Goal: Transaction & Acquisition: Subscribe to service/newsletter

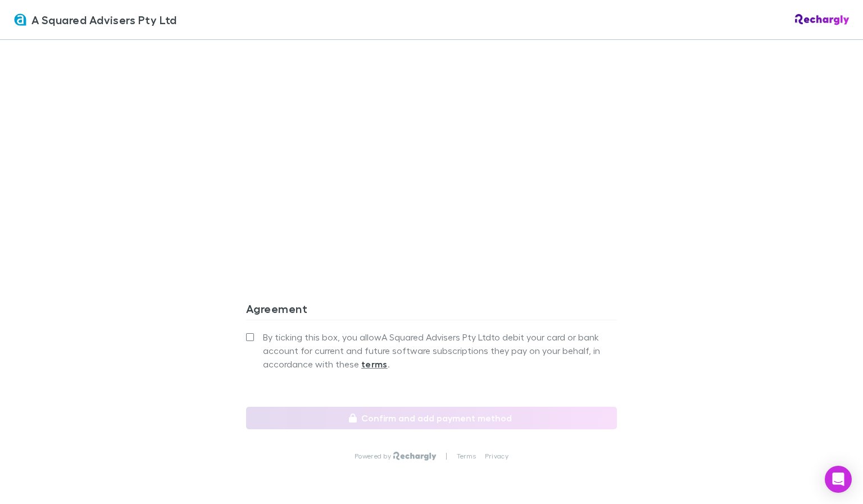
scroll to position [935, 0]
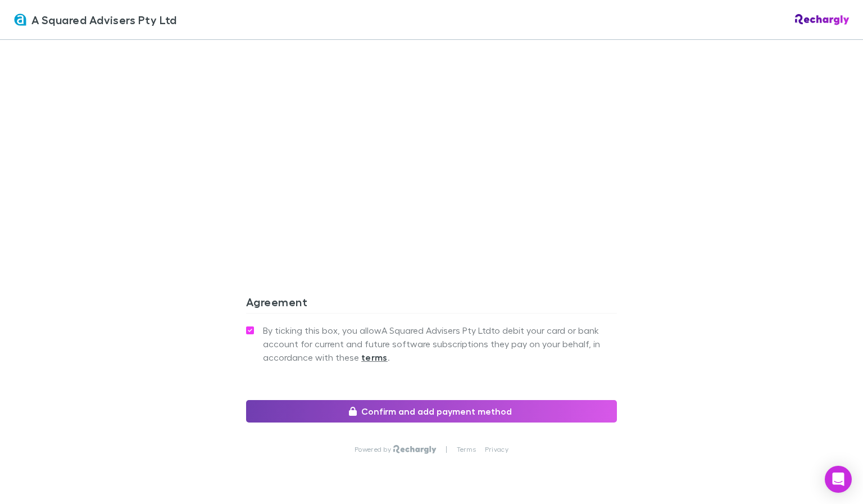
click at [457, 400] on button "Confirm and add payment method" at bounding box center [431, 411] width 371 height 22
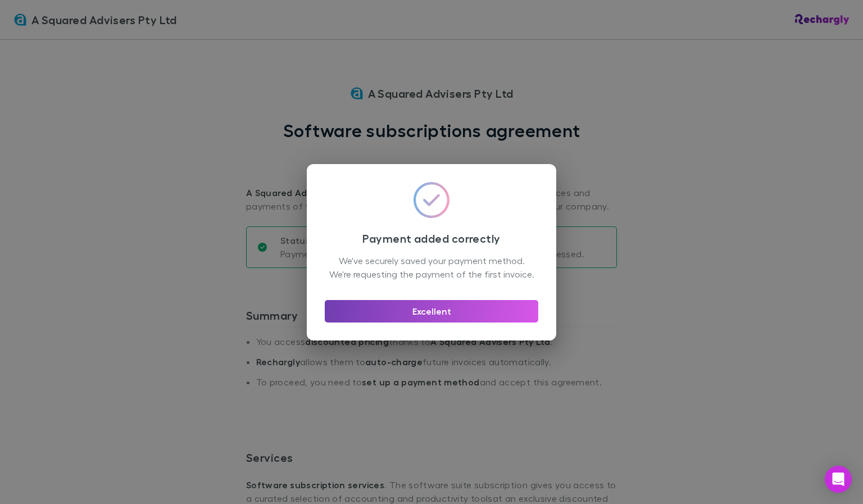
click at [441, 314] on button "Excellent" at bounding box center [431, 311] width 213 height 22
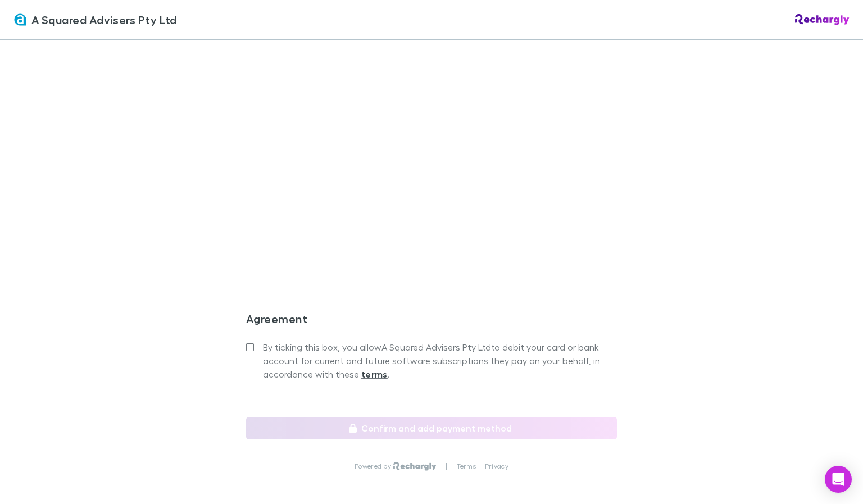
scroll to position [948, 0]
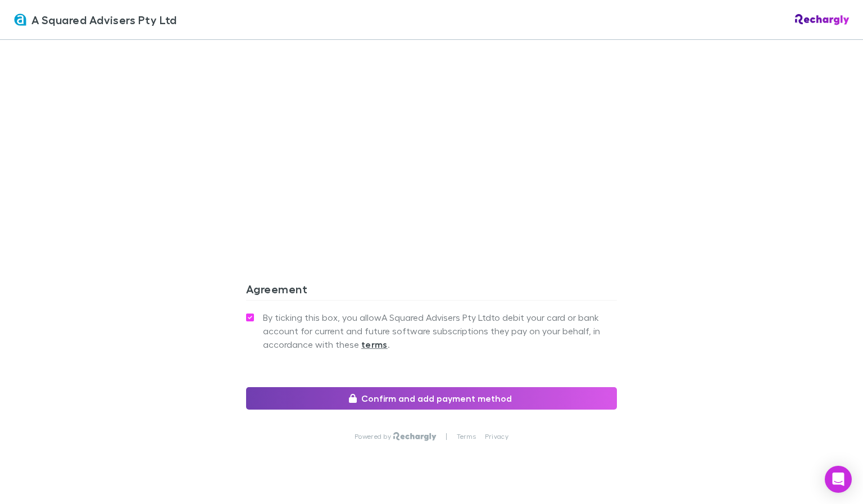
click at [449, 387] on button "Confirm and add payment method" at bounding box center [431, 398] width 371 height 22
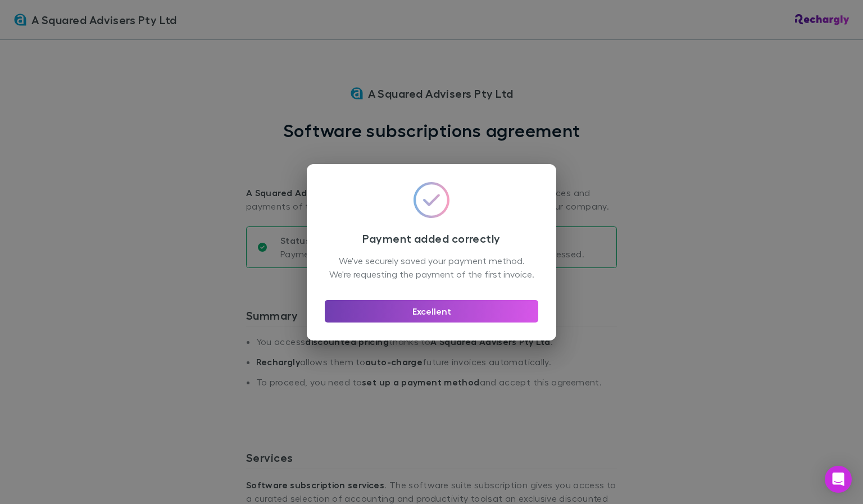
click at [435, 317] on button "Excellent" at bounding box center [431, 311] width 213 height 22
